Goal: Information Seeking & Learning: Learn about a topic

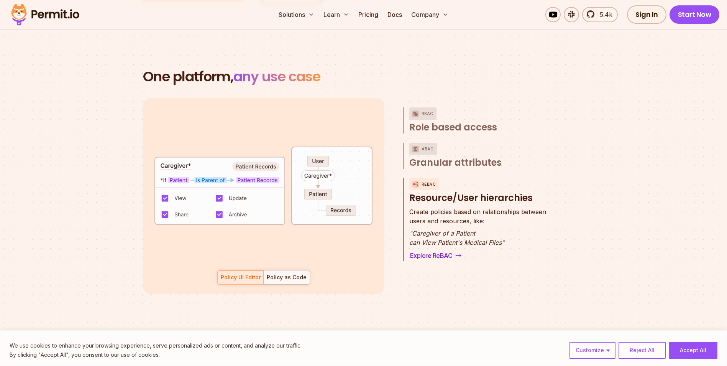
scroll to position [39, 0]
click at [95, 209] on section "One platform, any use case RBAC Role based access default allow := false allow …" at bounding box center [363, 190] width 727 height 317
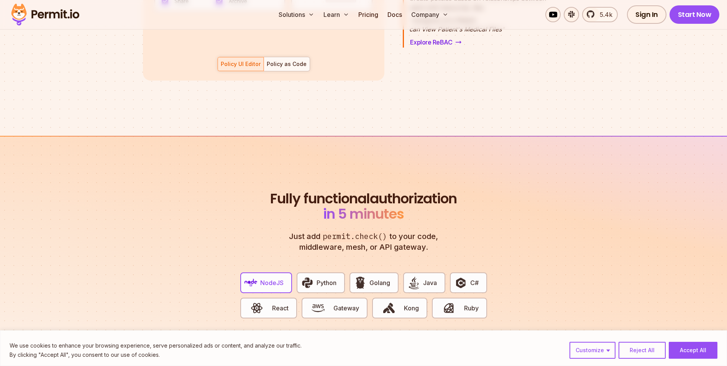
scroll to position [1189, 0]
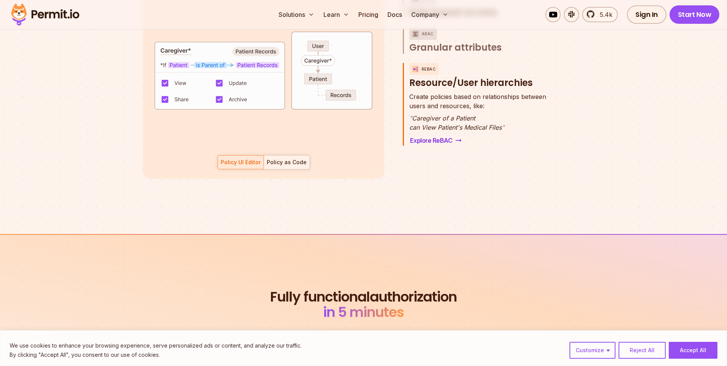
click at [292, 158] on div "Policy as Code" at bounding box center [287, 162] width 40 height 8
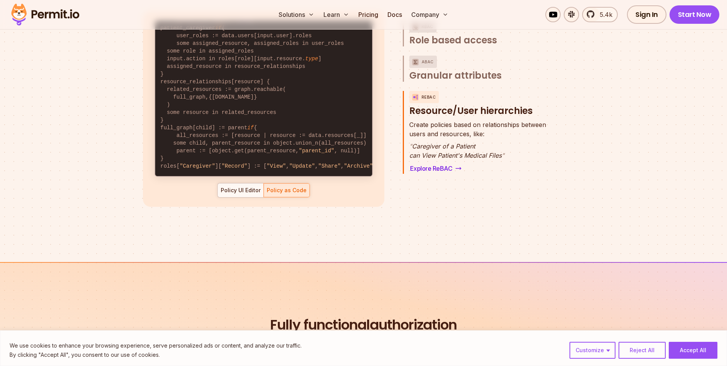
scroll to position [1112, 0]
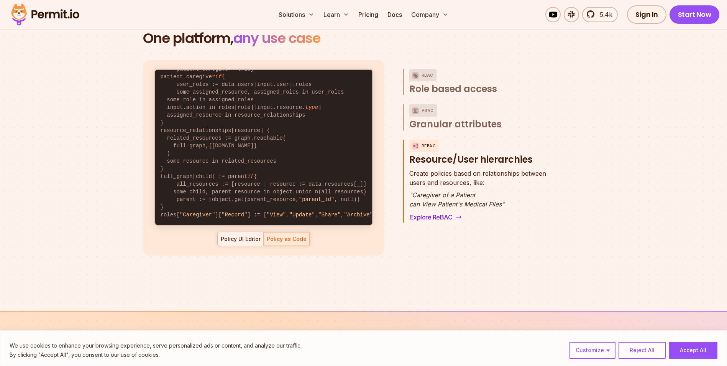
click at [230, 235] on div "Policy UI Editor" at bounding box center [241, 239] width 40 height 8
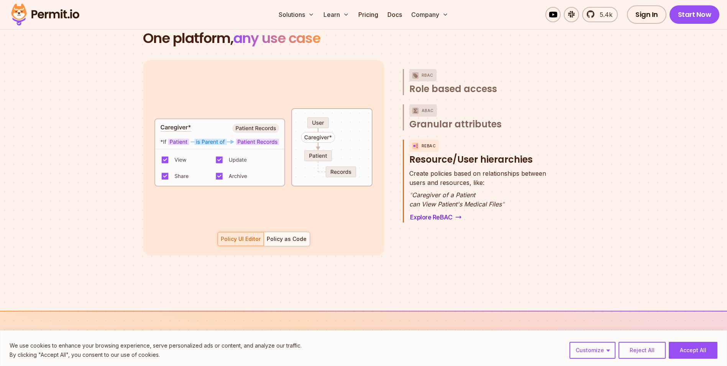
drag, startPoint x: 320, startPoint y: 146, endPoint x: 336, endPoint y: 146, distance: 16.5
click at [336, 146] on code "default allow := false allow if { patient_caregiver = true } patient_caregiver …" at bounding box center [263, 144] width 217 height 173
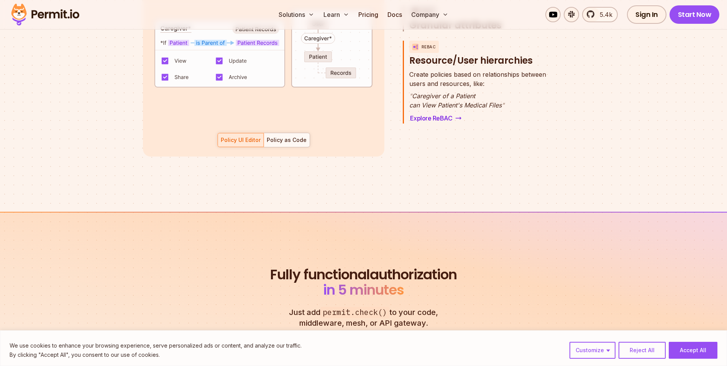
scroll to position [1381, 0]
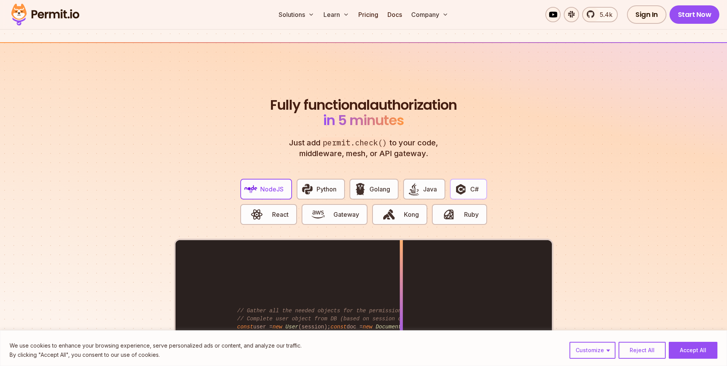
click at [471, 184] on span "C#" at bounding box center [475, 188] width 8 height 9
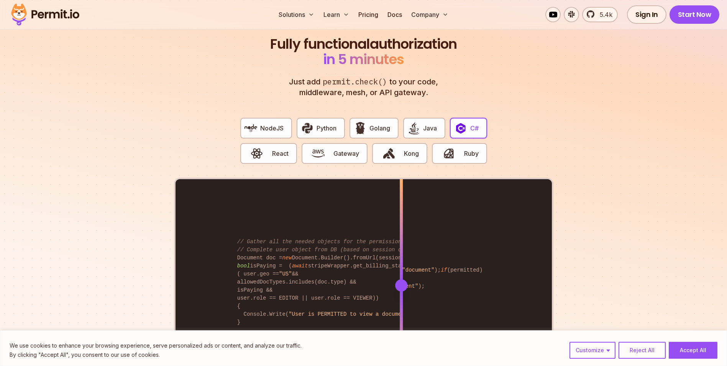
scroll to position [1572, 0]
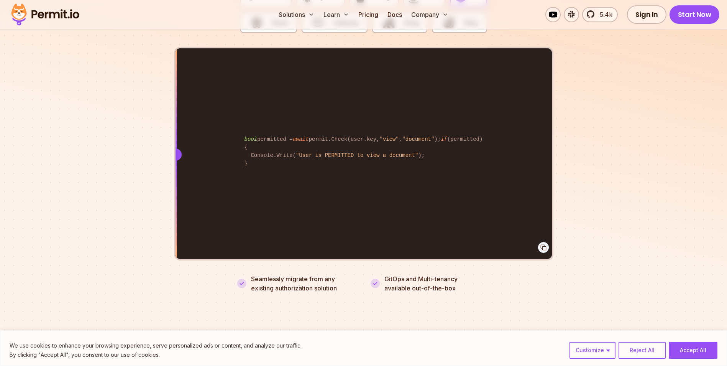
drag, startPoint x: 398, startPoint y: 146, endPoint x: 79, endPoint y: 183, distance: 321.2
click at [79, 183] on section "Fully functional authorization in 5 minutes Just add permit.check() to your cod…" at bounding box center [363, 89] width 727 height 479
click at [362, 16] on link "Pricing" at bounding box center [368, 14] width 26 height 15
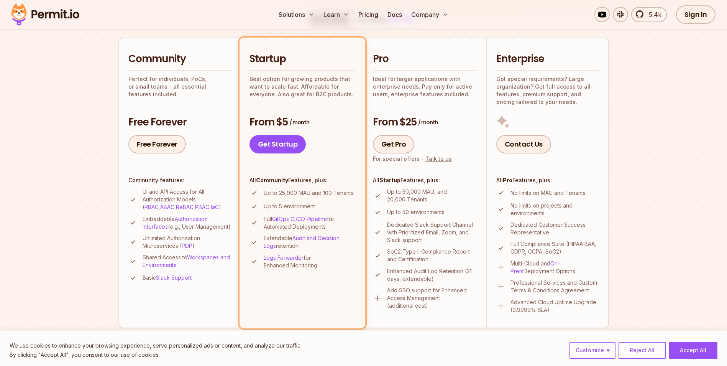
scroll to position [192, 0]
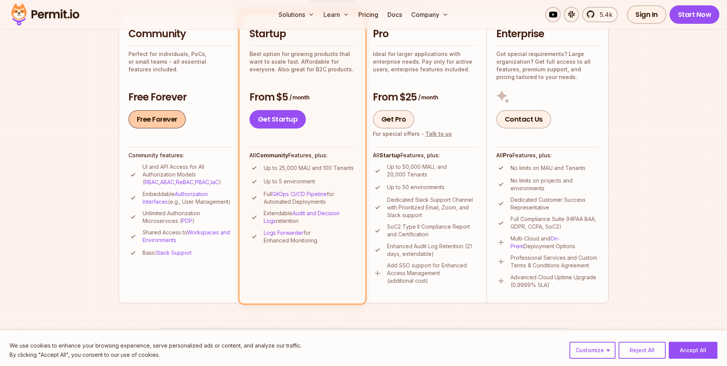
click at [169, 121] on link "Free Forever" at bounding box center [157, 119] width 58 height 18
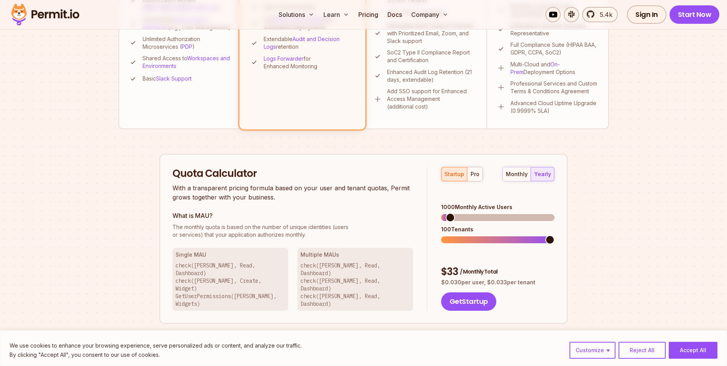
scroll to position [383, 0]
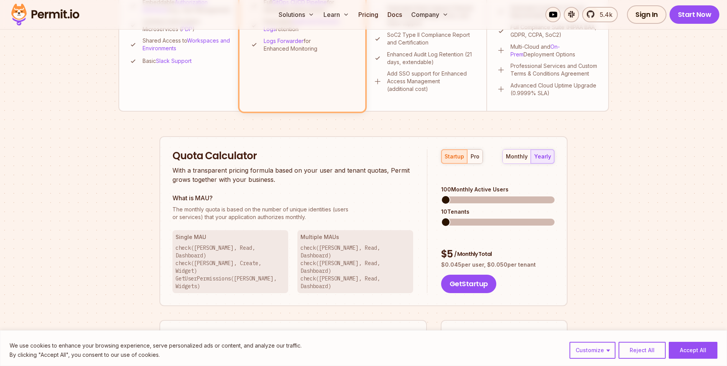
click at [441, 195] on span at bounding box center [445, 199] width 9 height 9
click at [555, 221] on span at bounding box center [550, 221] width 9 height 9
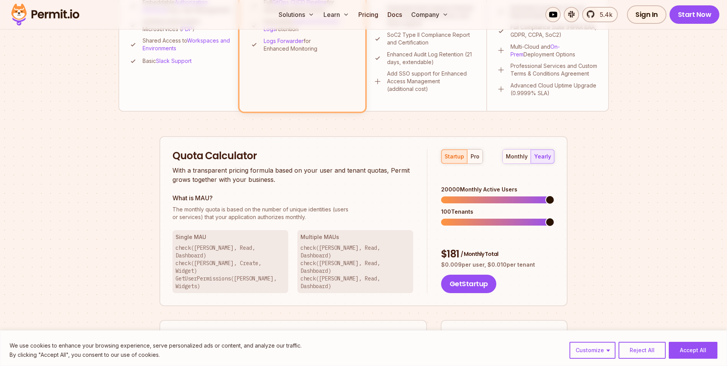
click at [555, 195] on span at bounding box center [550, 199] width 9 height 9
click at [525, 161] on button "monthly" at bounding box center [517, 157] width 28 height 14
click at [548, 158] on div "yearly" at bounding box center [543, 157] width 17 height 8
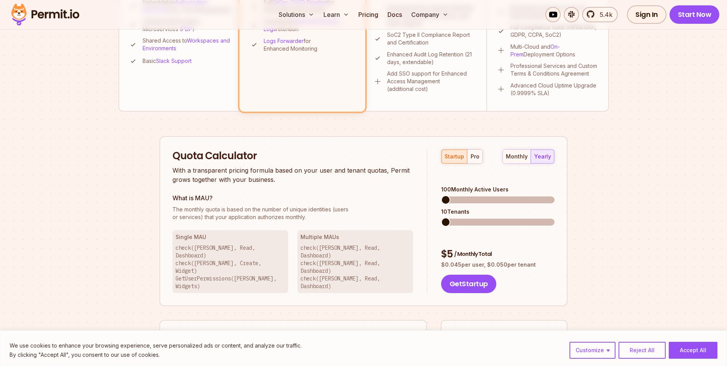
click at [441, 199] on span at bounding box center [445, 199] width 9 height 9
click at [441, 217] on span at bounding box center [445, 221] width 9 height 9
click at [555, 217] on span at bounding box center [550, 221] width 9 height 9
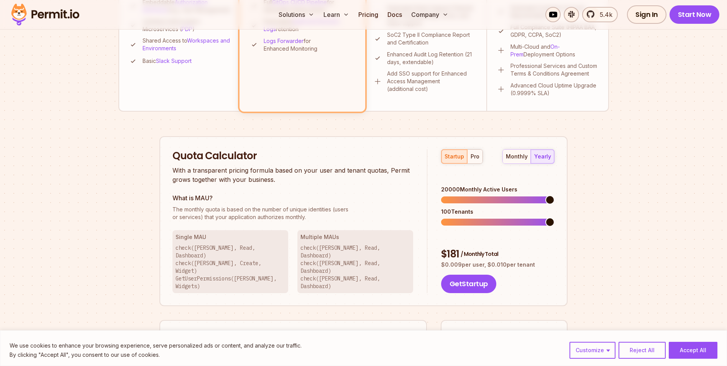
click at [555, 195] on span at bounding box center [550, 199] width 9 height 9
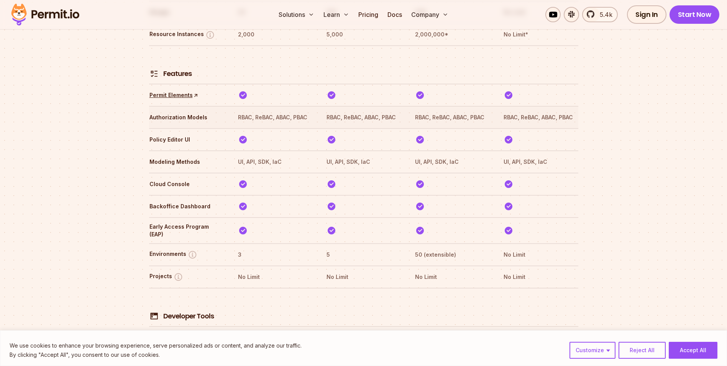
scroll to position [1189, 0]
